Goal: Information Seeking & Learning: Learn about a topic

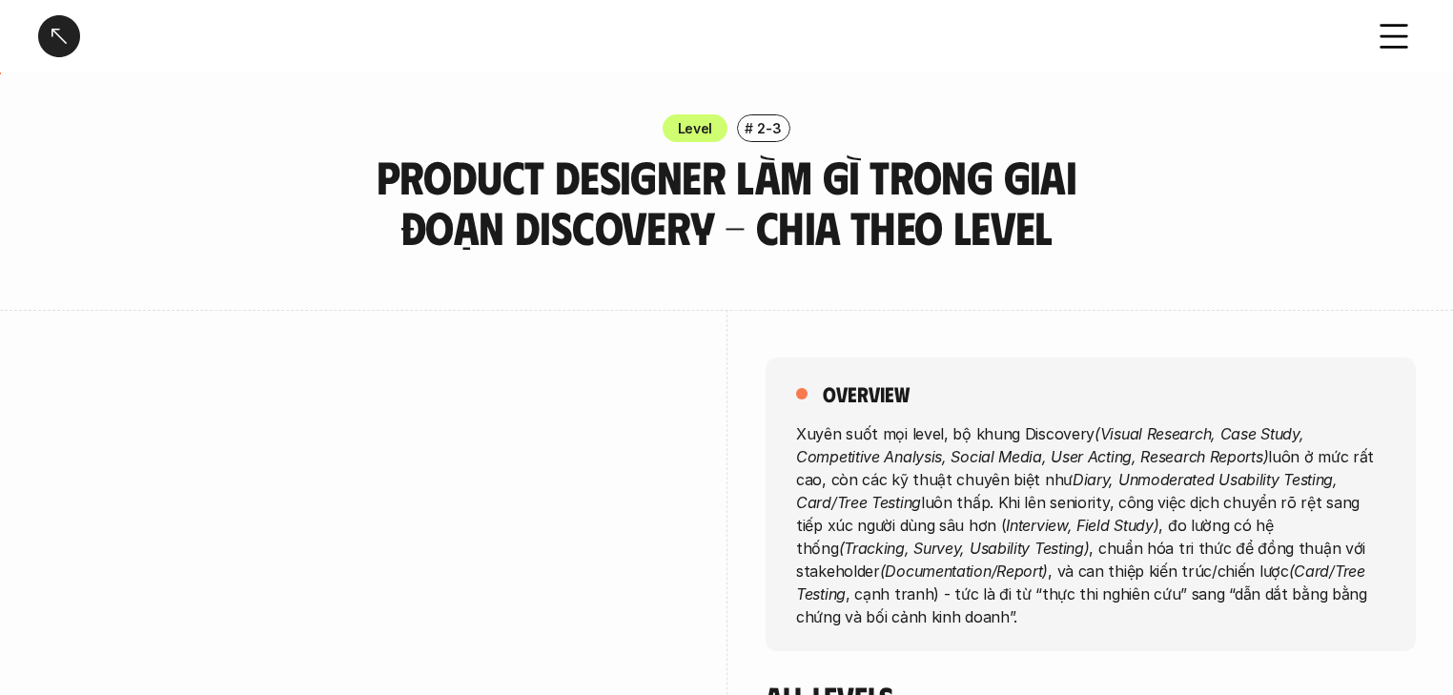
click at [1142, 464] on em "(Visual Research, Case Study, Competitive Analysis, Social Media, User Acting, …" at bounding box center [1052, 444] width 512 height 42
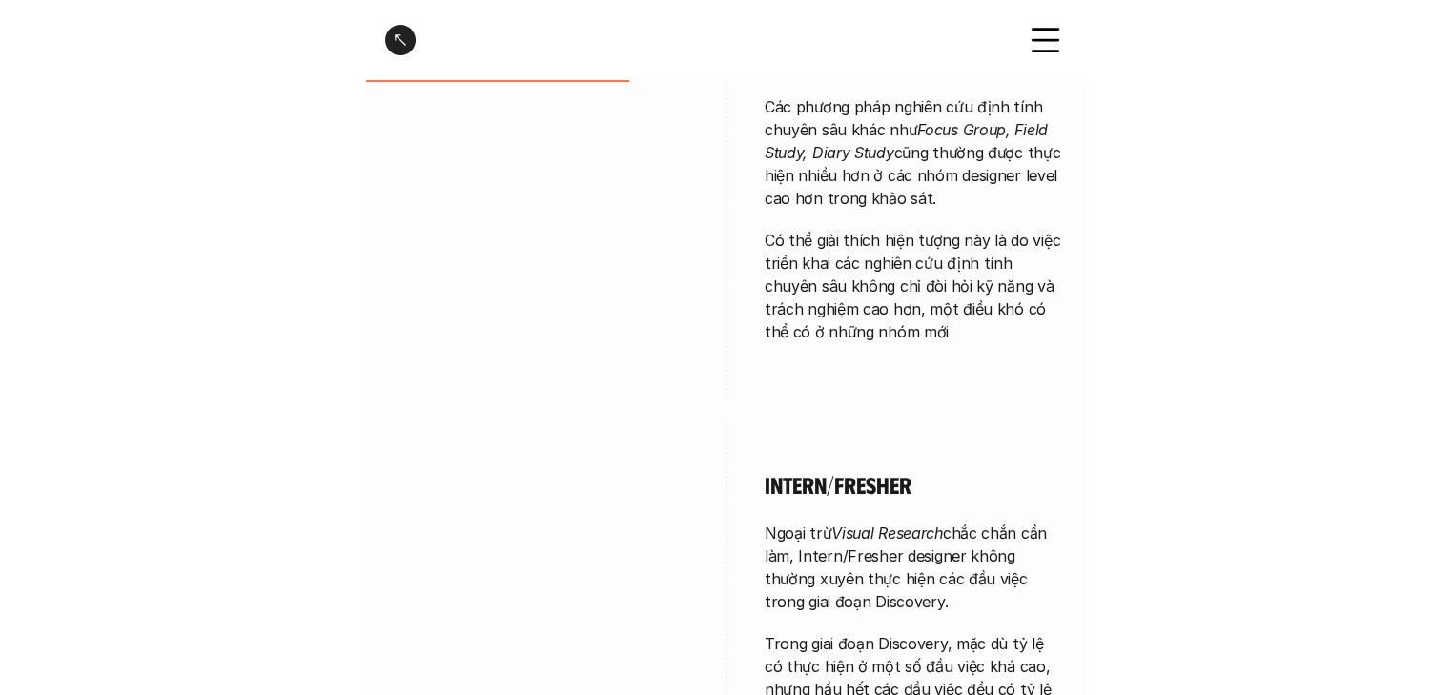
scroll to position [3065, 0]
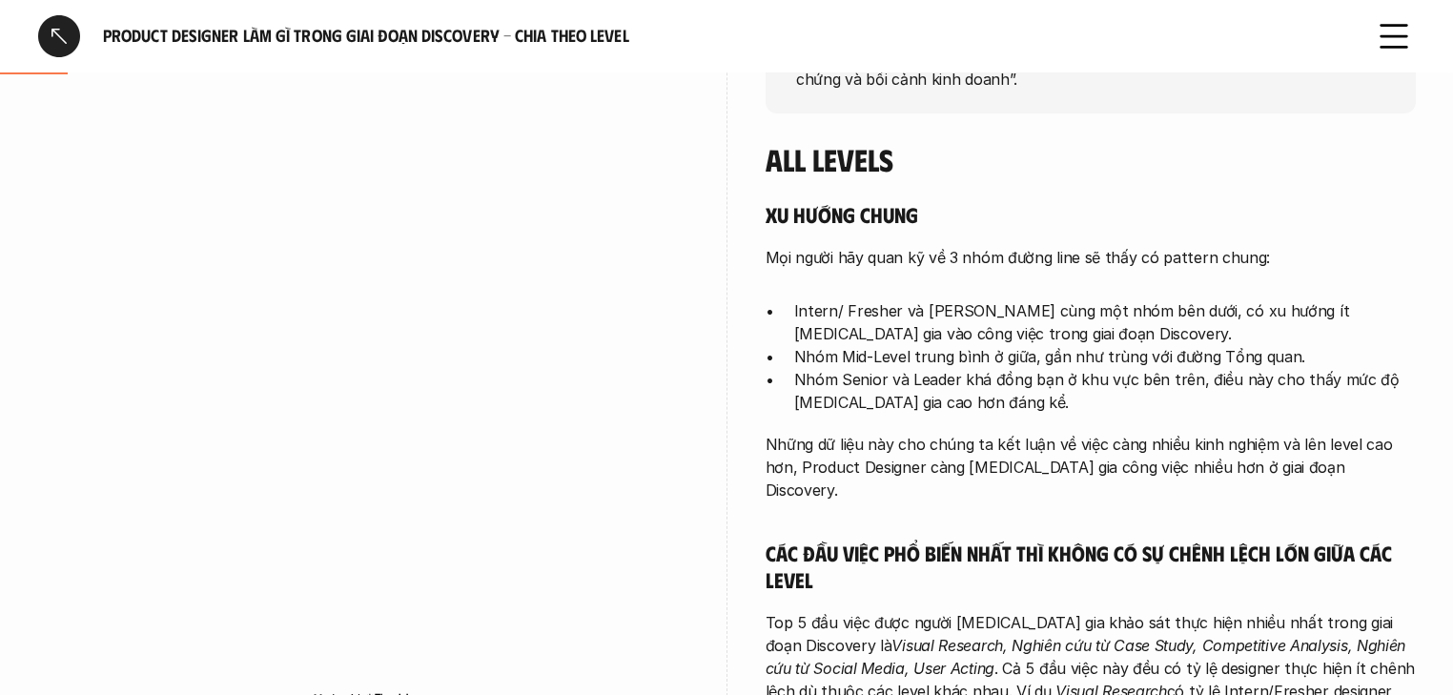
scroll to position [610, 0]
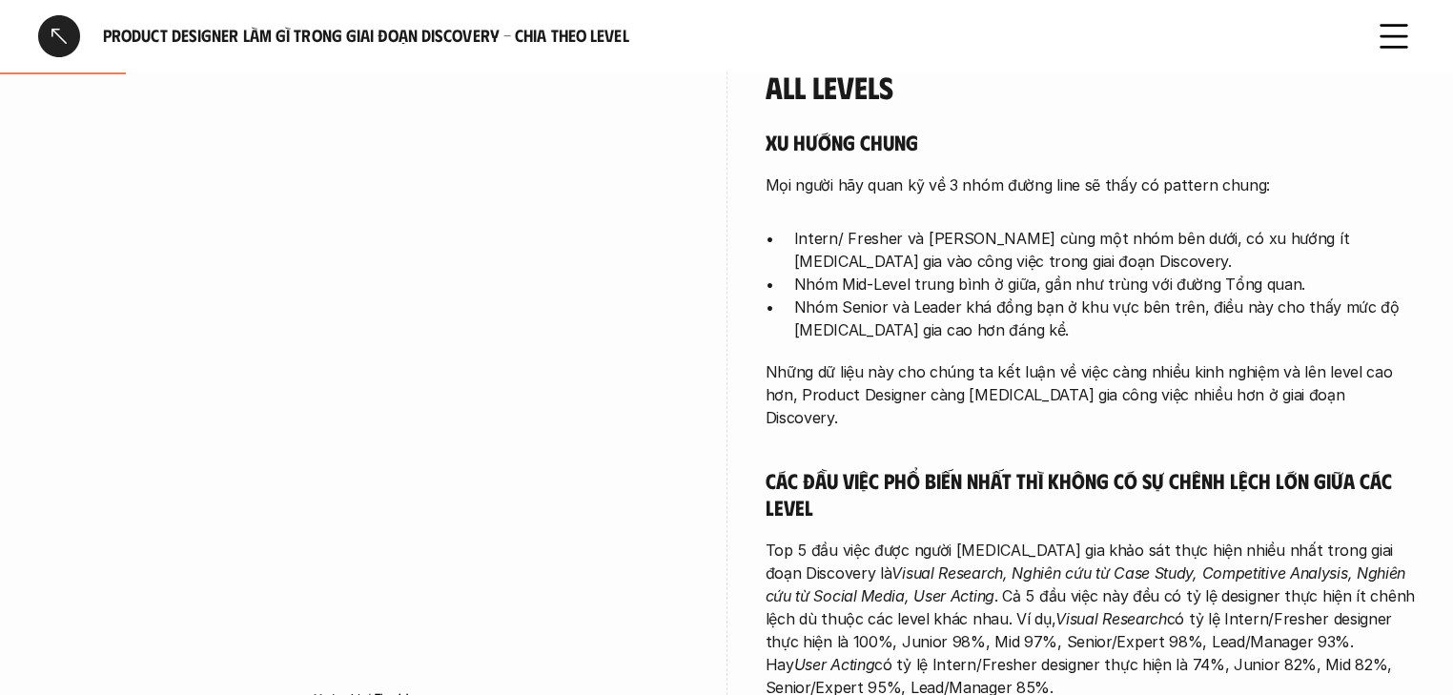
click at [705, 399] on div "overview Xuyên suốt mọi level, bộ khung Discovery (Visual Research, Case Study,…" at bounding box center [726, 639] width 1376 height 1878
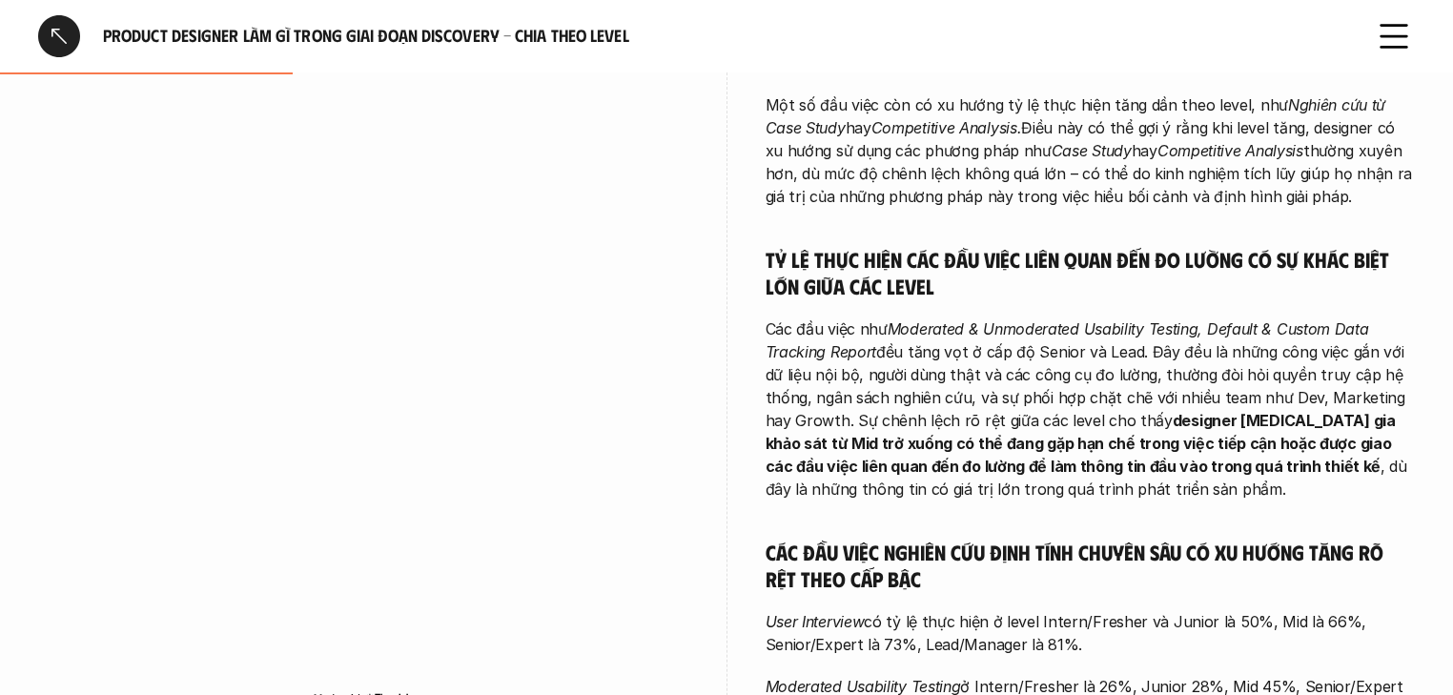
scroll to position [1296, 0]
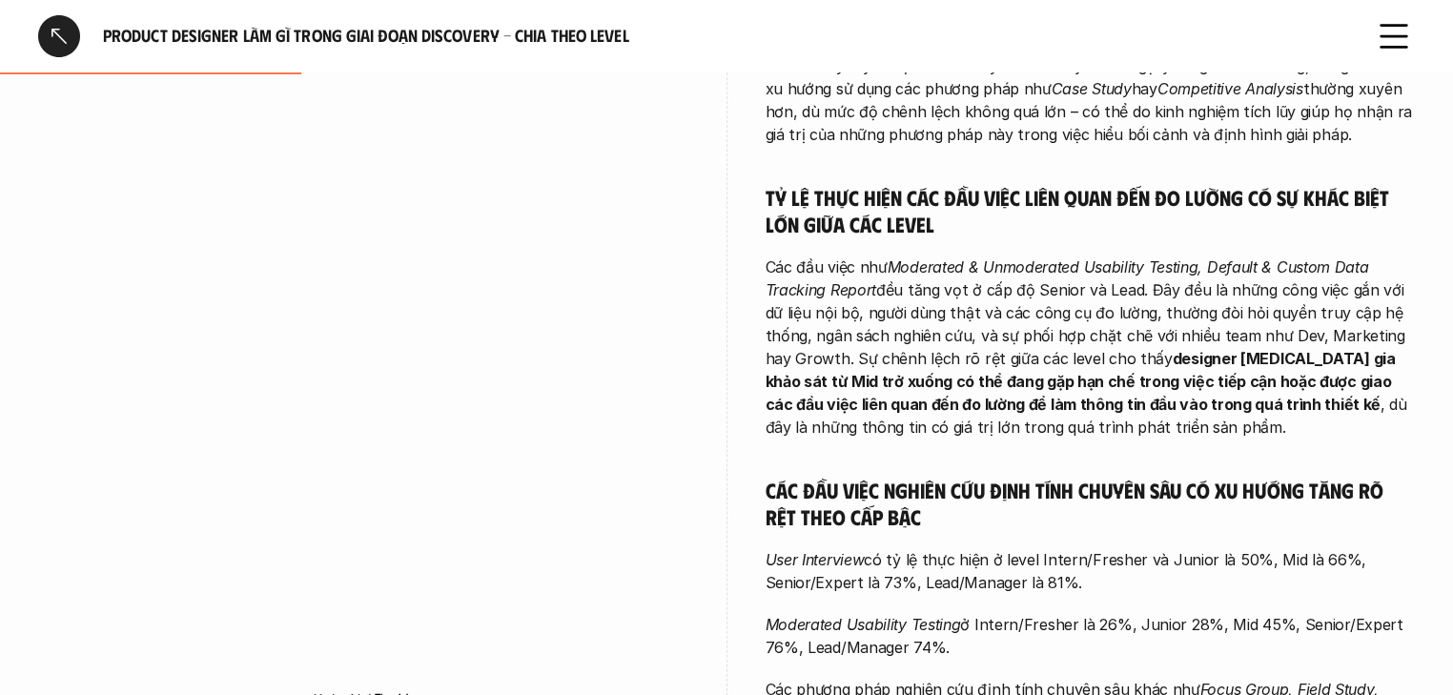
click at [920, 548] on p "User Interview có tỷ lệ thực hiện ở level Intern/Fresher và Junior là 50%, Mid …" at bounding box center [1090, 571] width 650 height 46
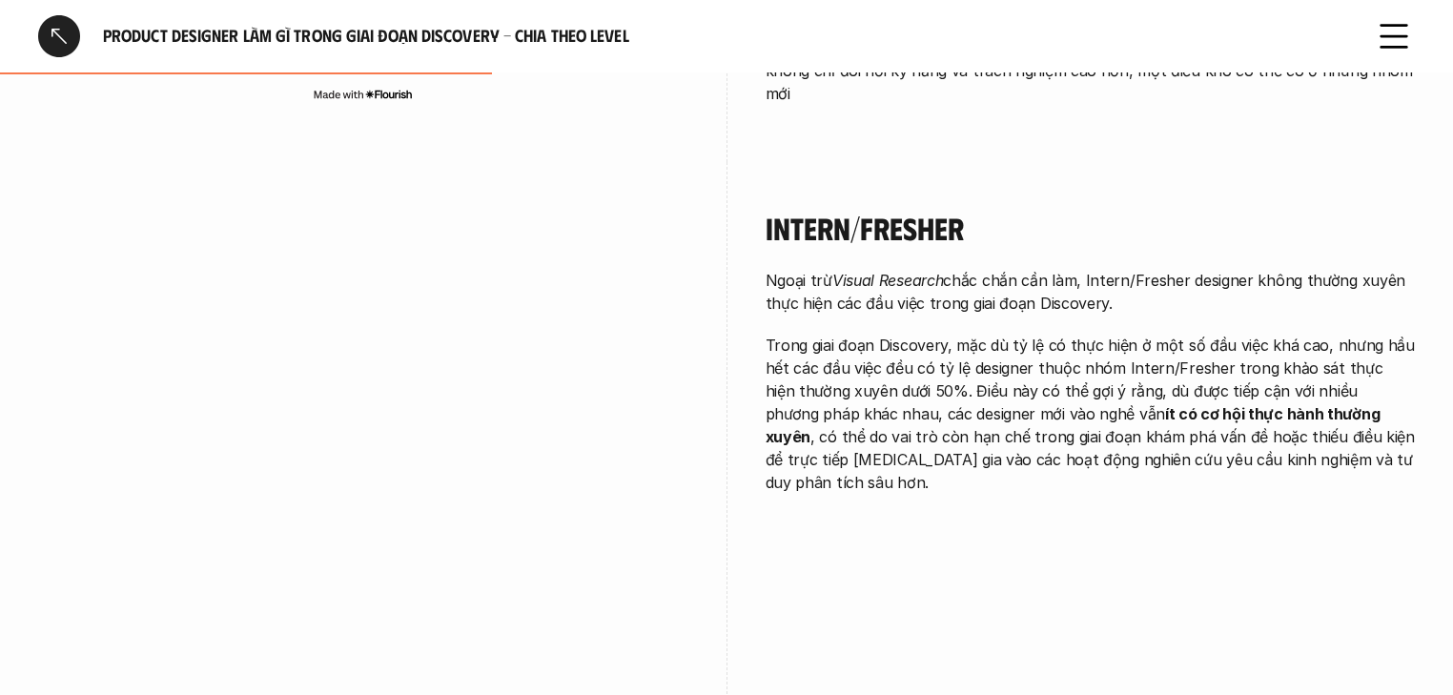
scroll to position [1754, 0]
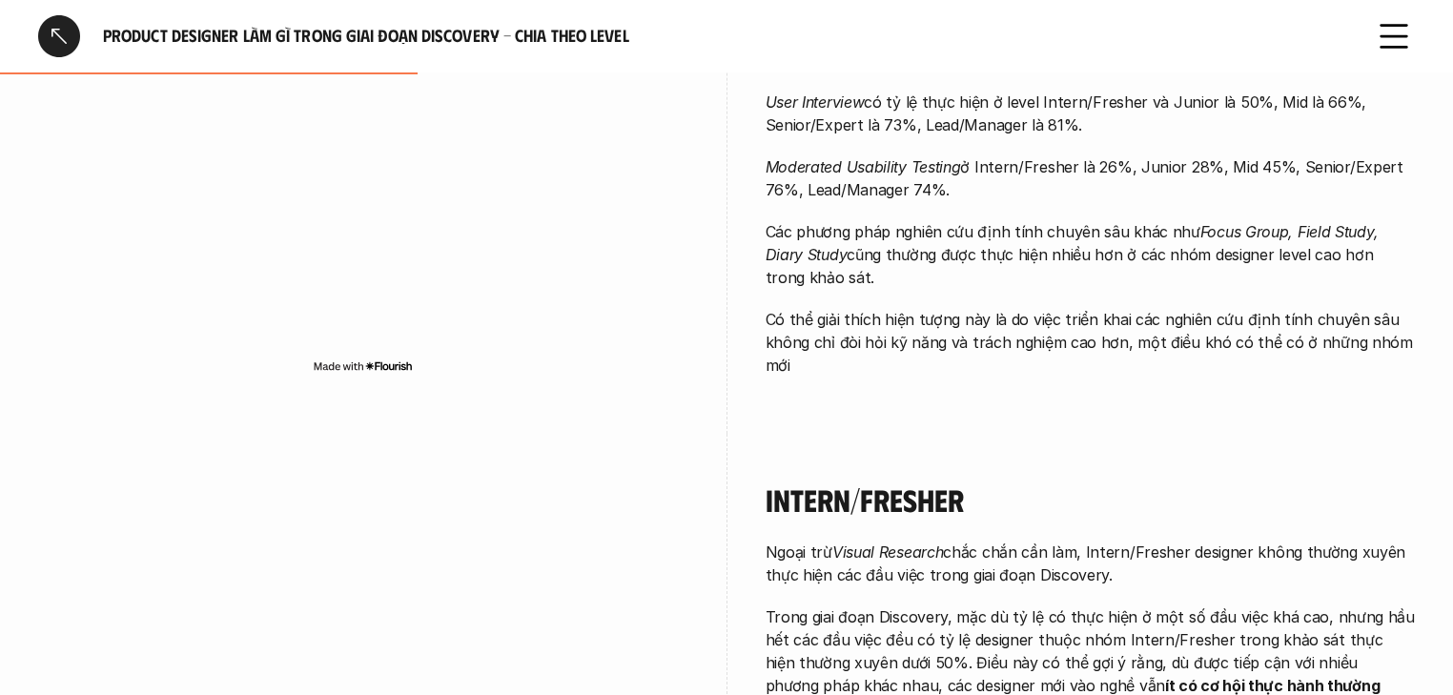
click at [967, 483] on h4 "Intern/Fresher" at bounding box center [1090, 499] width 650 height 36
click at [776, 481] on h4 "Intern/Fresher" at bounding box center [1090, 499] width 650 height 36
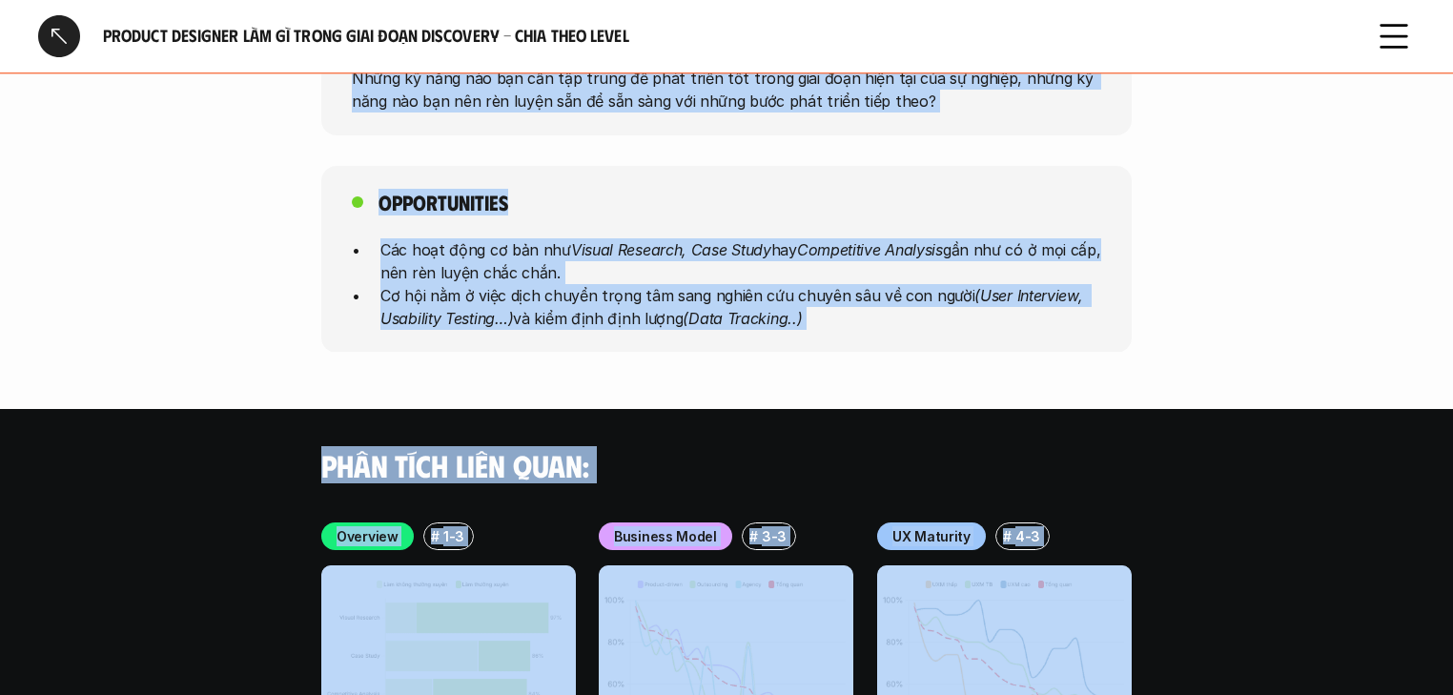
scroll to position [5937, 0]
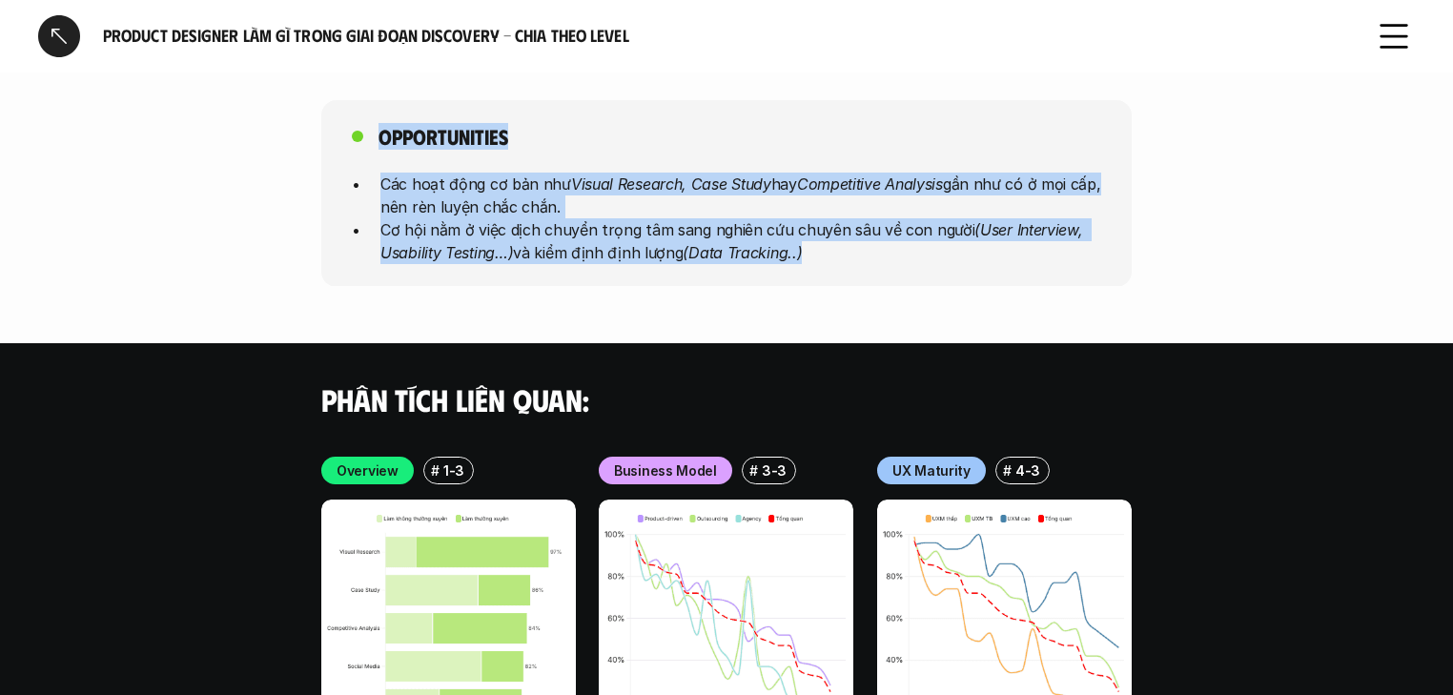
drag, startPoint x: 764, startPoint y: 473, endPoint x: 927, endPoint y: 217, distance: 303.0
copy div "Loremi/Dolorsi Ametc adi Elitse Doeiusmo temp inci utl etd, Magnaa/Enimadm veni…"
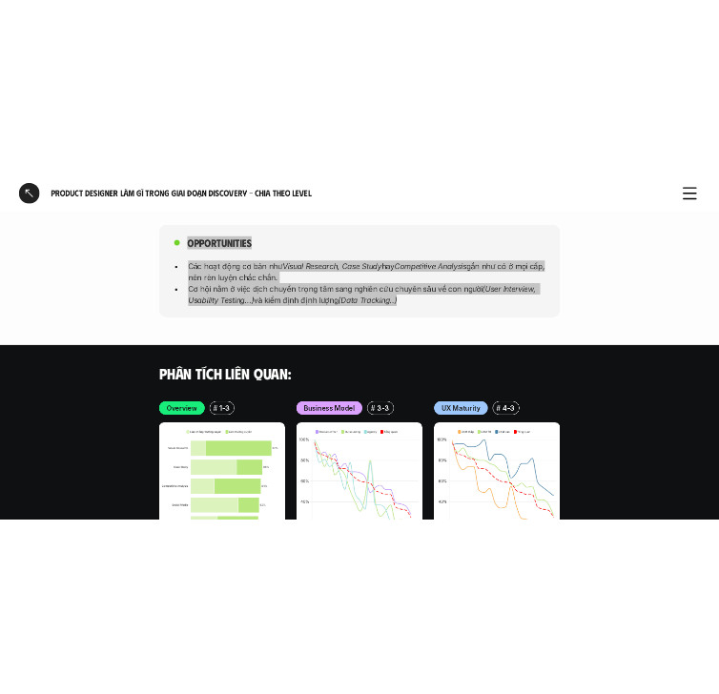
scroll to position [5925, 0]
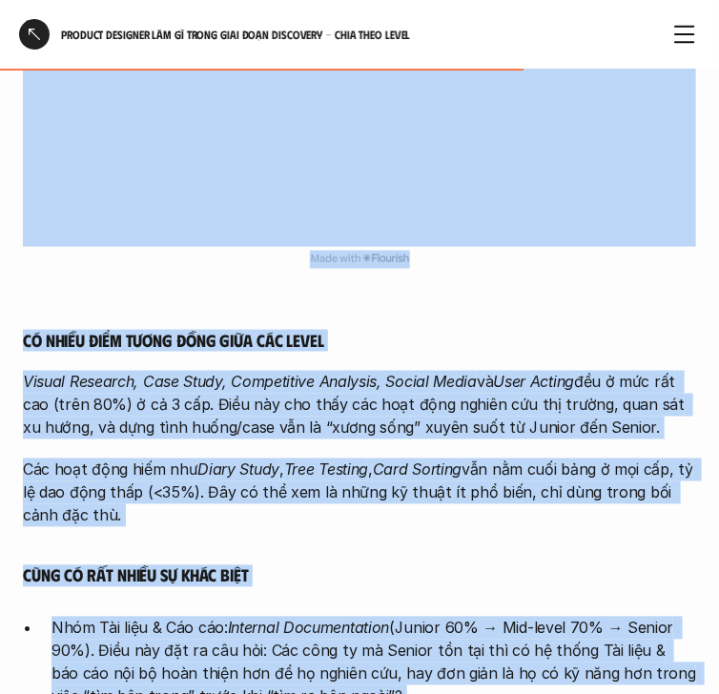
click at [367, 460] on em "Tree Testing" at bounding box center [326, 469] width 84 height 19
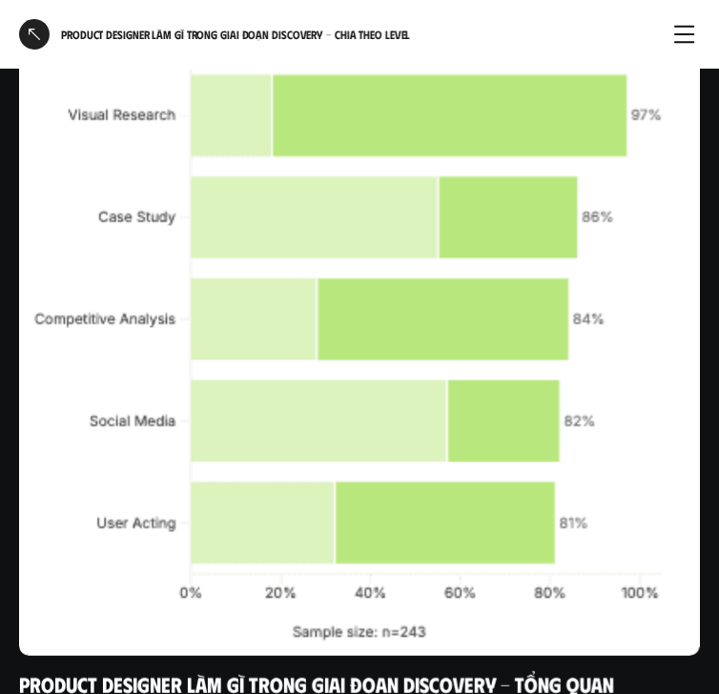
scroll to position [8823, 0]
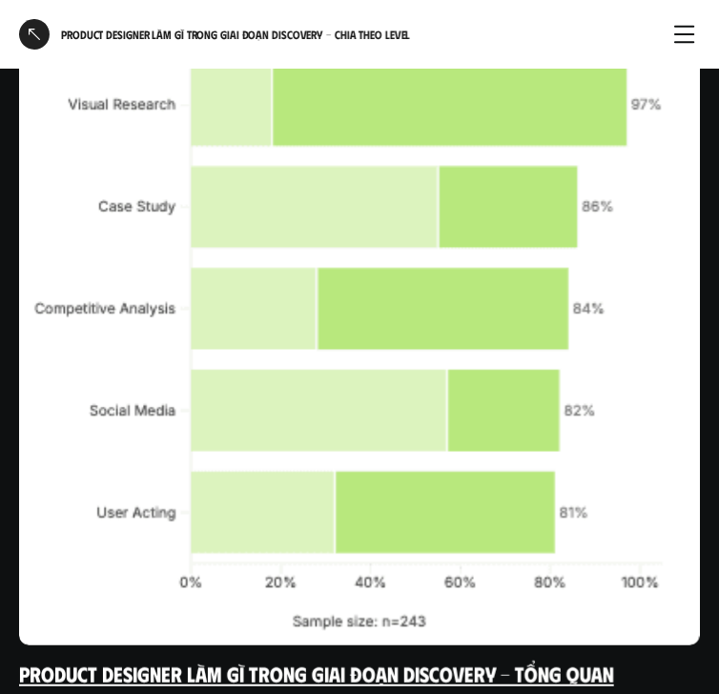
drag, startPoint x: 328, startPoint y: 271, endPoint x: 339, endPoint y: 266, distance: 12.4
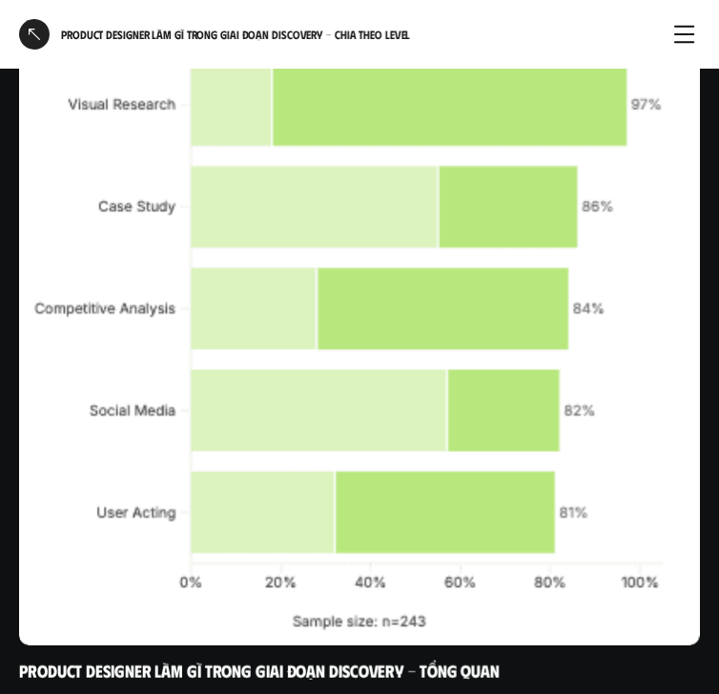
click at [31, 29] on div at bounding box center [34, 34] width 31 height 31
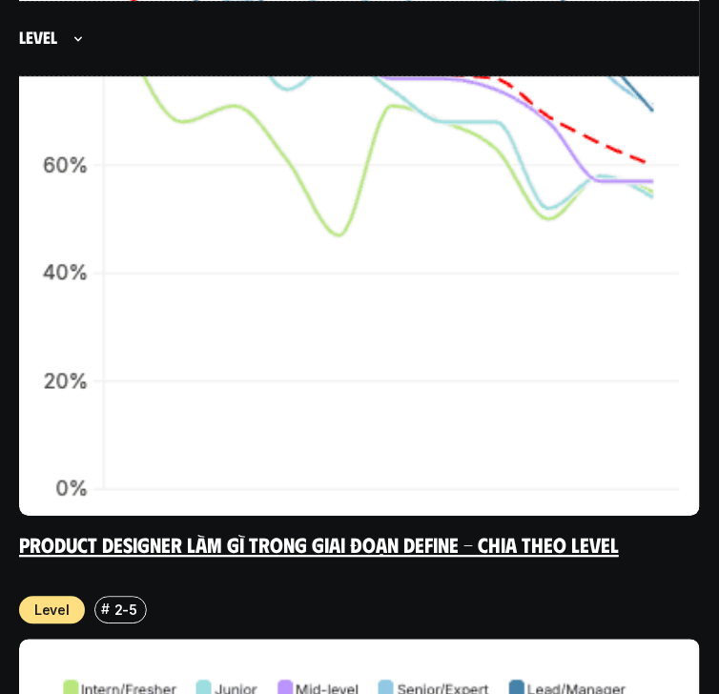
scroll to position [17150, 0]
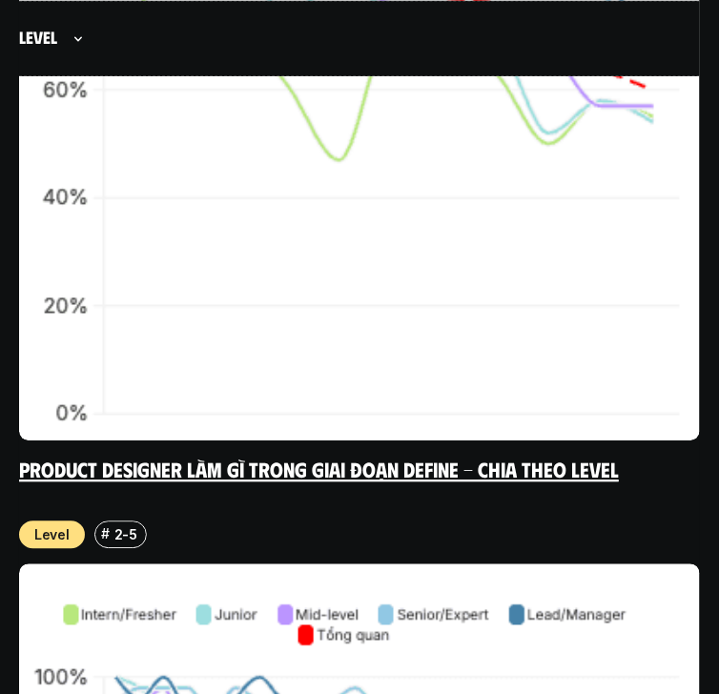
click at [396, 178] on img at bounding box center [359, 100] width 681 height 681
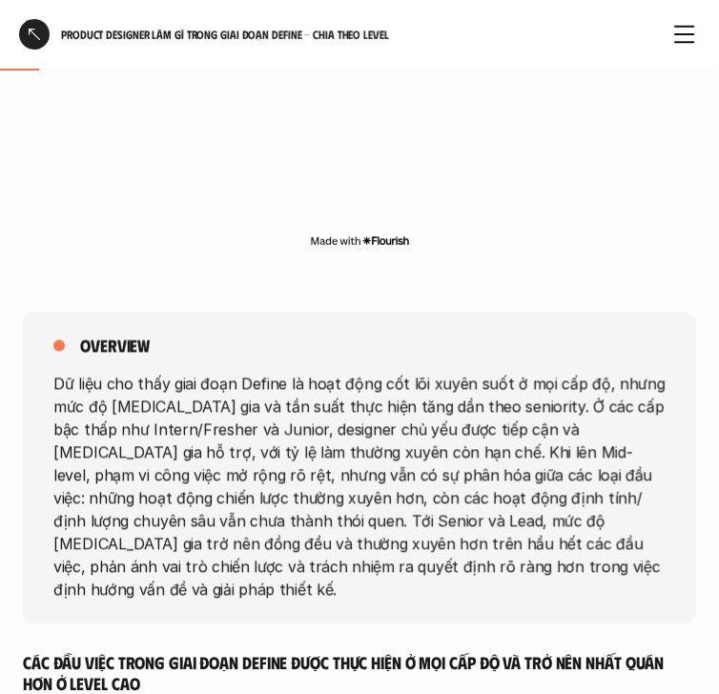
scroll to position [763, 0]
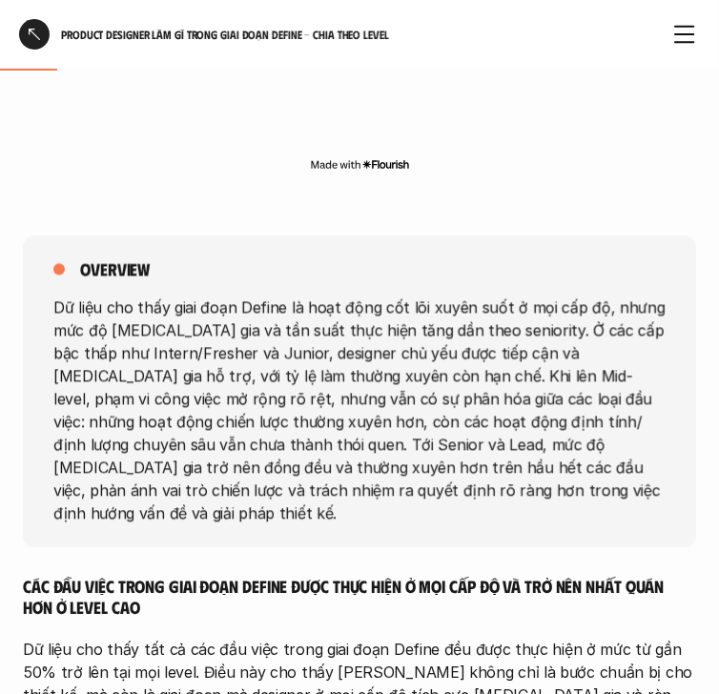
click at [374, 286] on div "overview Dữ liệu cho thấy giai đoạn Define là hoạt động cốt lõi xuyên suốt ở mọ…" at bounding box center [359, 392] width 673 height 312
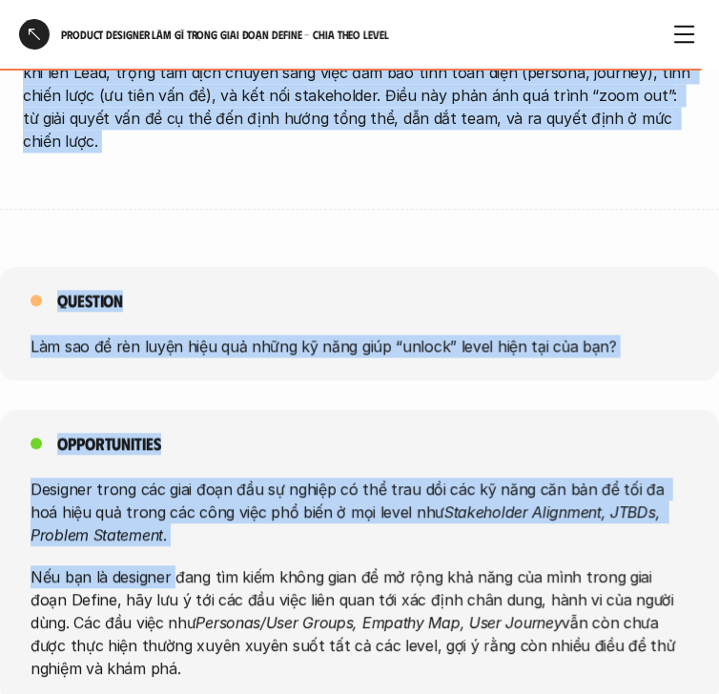
scroll to position [8159, 0]
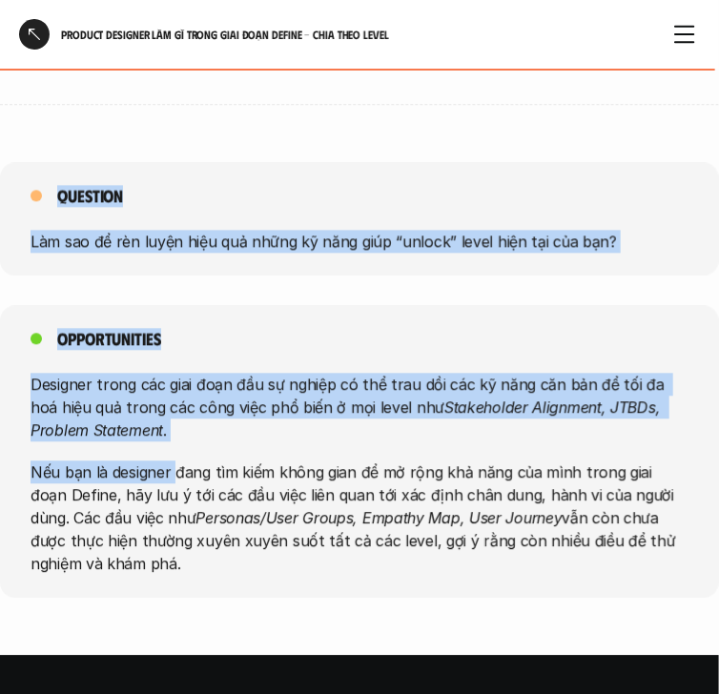
drag, startPoint x: 57, startPoint y: 302, endPoint x: 173, endPoint y: 442, distance: 181.5
copy div "Lo ipsu dol sita cons adip Elitse do eius temp inc utl etdol magn a eni adm ve,…"
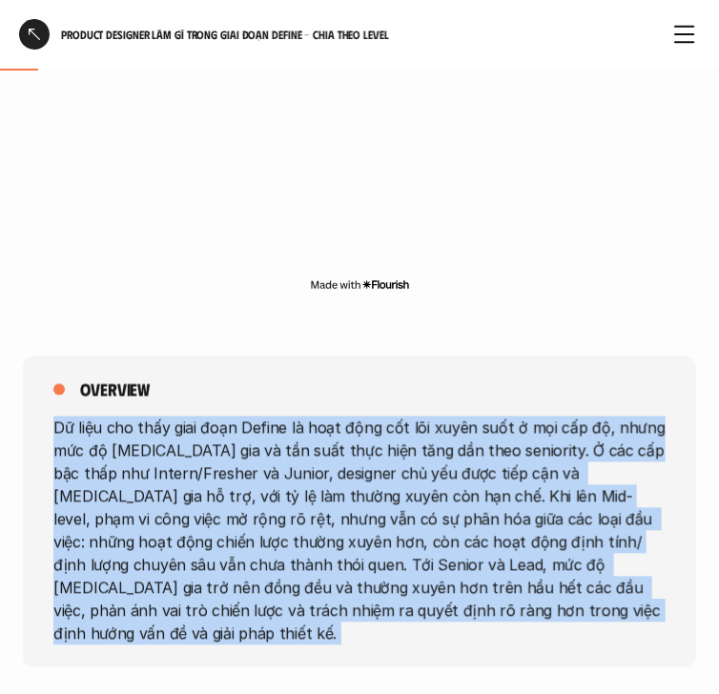
scroll to position [763, 0]
